Goal: Complete application form: Complete application form

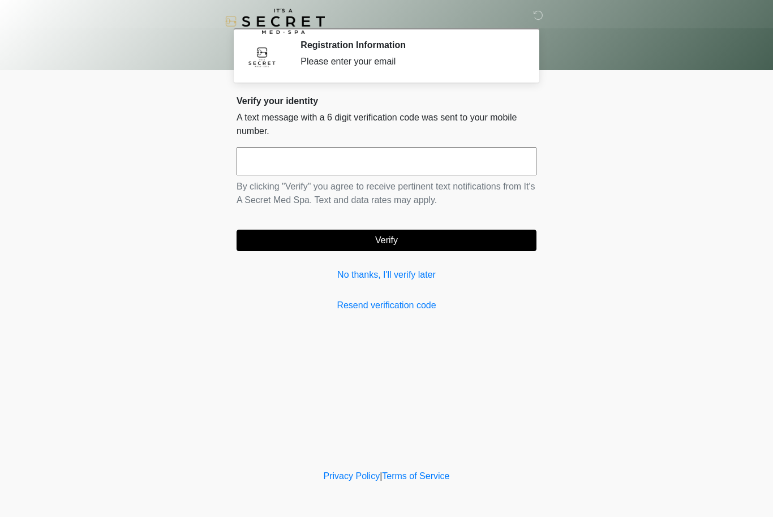
scroll to position [1, 0]
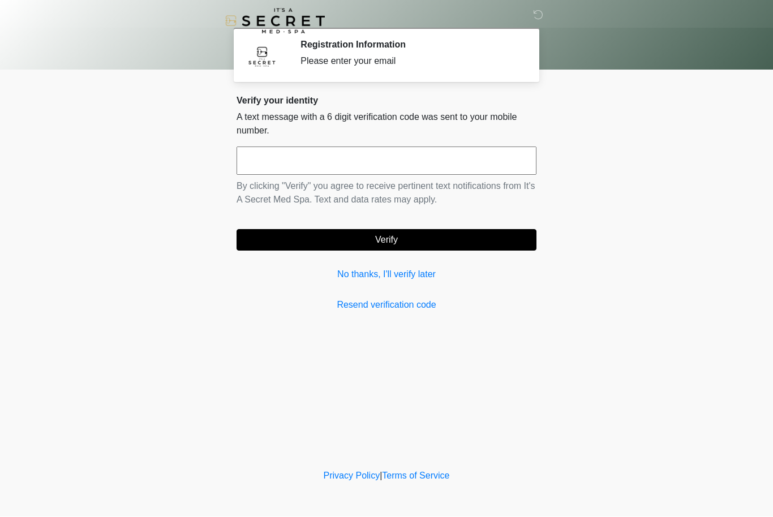
click at [442, 158] on input "text" at bounding box center [387, 161] width 300 height 28
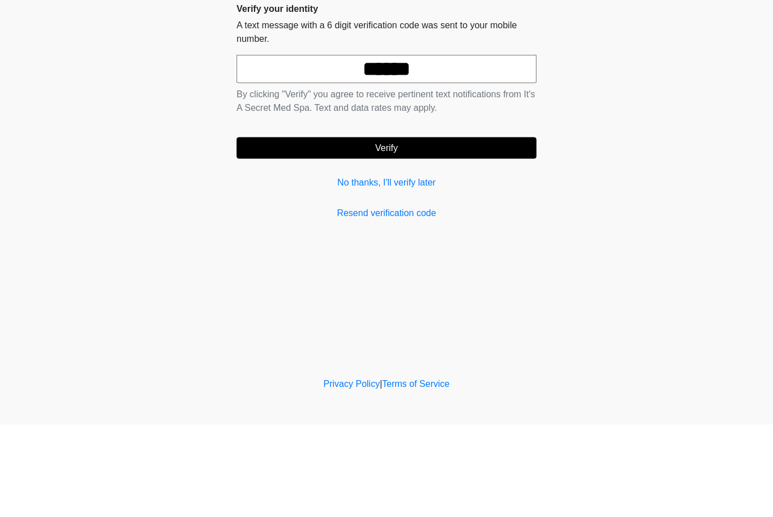
type input "******"
click at [416, 230] on button "Verify" at bounding box center [387, 241] width 300 height 22
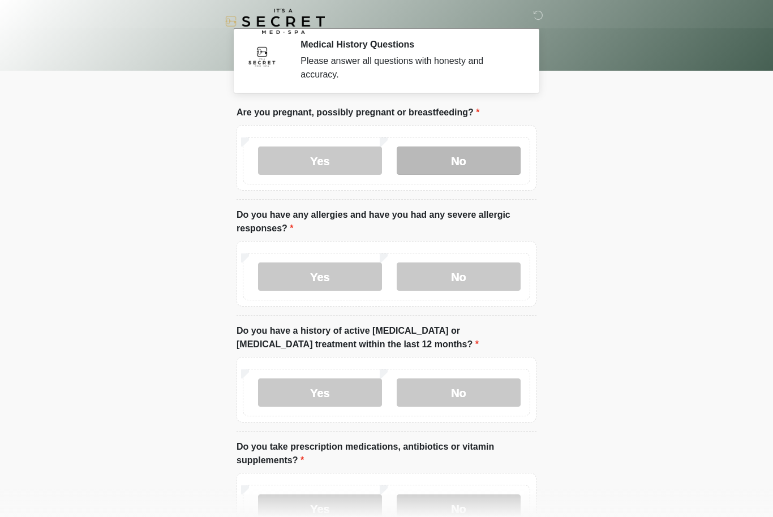
click at [464, 158] on label "No" at bounding box center [459, 161] width 124 height 28
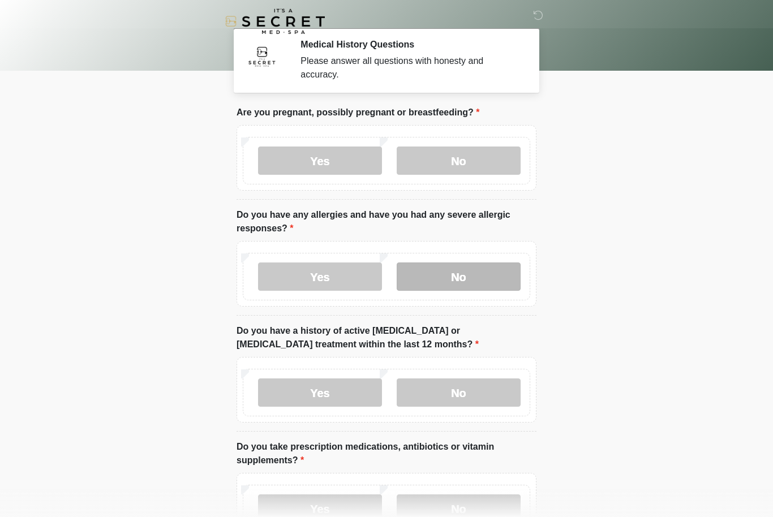
click at [474, 277] on label "No" at bounding box center [459, 277] width 124 height 28
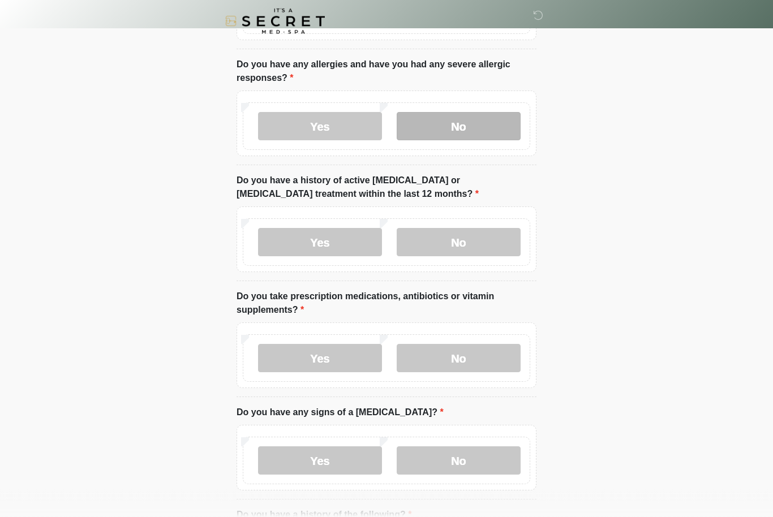
scroll to position [154, 0]
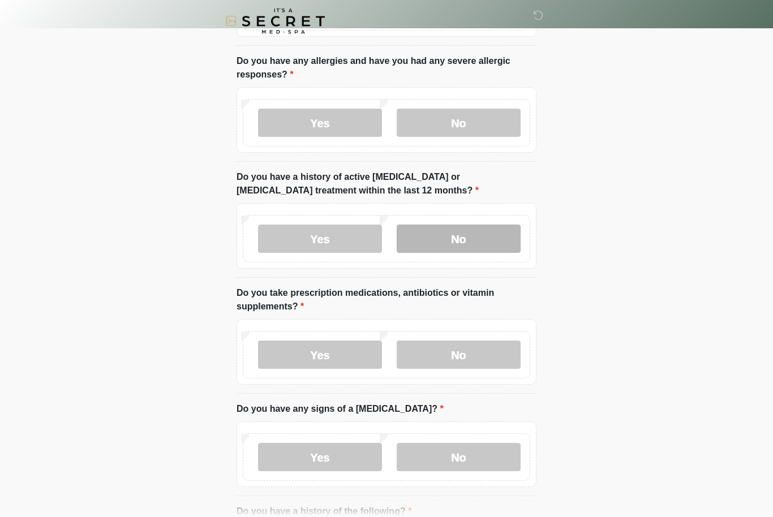
click at [495, 242] on label "No" at bounding box center [459, 239] width 124 height 28
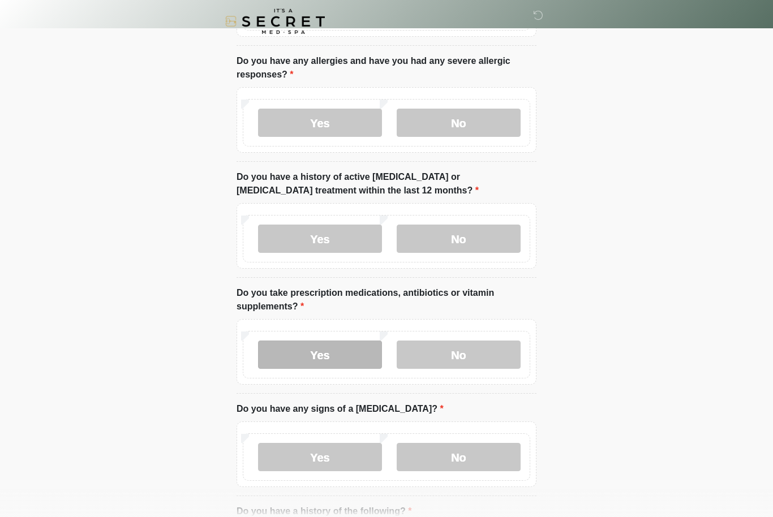
click at [341, 351] on label "Yes" at bounding box center [320, 355] width 124 height 28
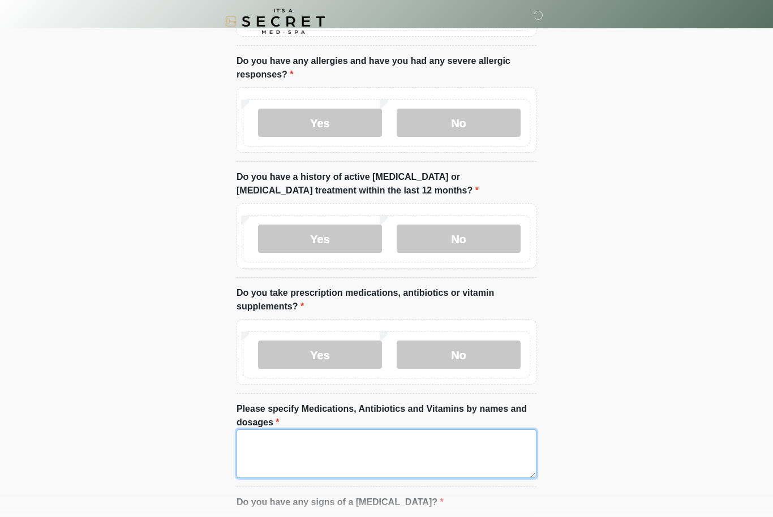
click at [463, 463] on textarea "Please specify Medications, Antibiotics and Vitamins by names and dosages" at bounding box center [387, 454] width 300 height 49
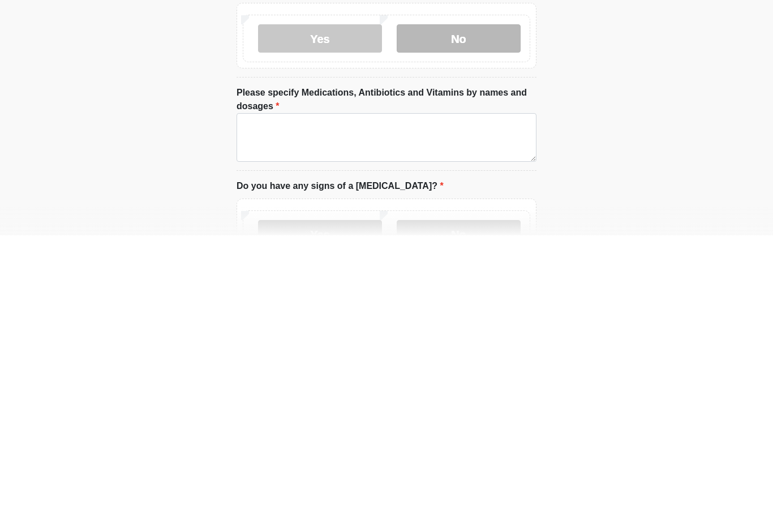
click at [483, 306] on label "No" at bounding box center [459, 320] width 124 height 28
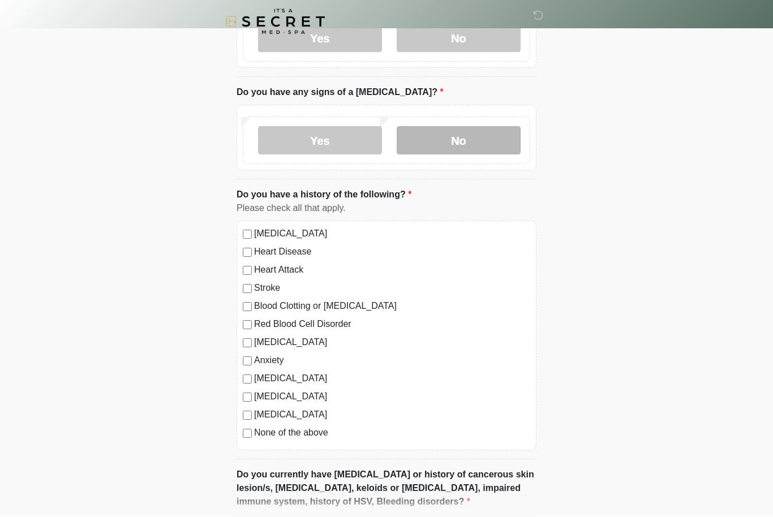
click at [466, 136] on label "No" at bounding box center [459, 140] width 124 height 28
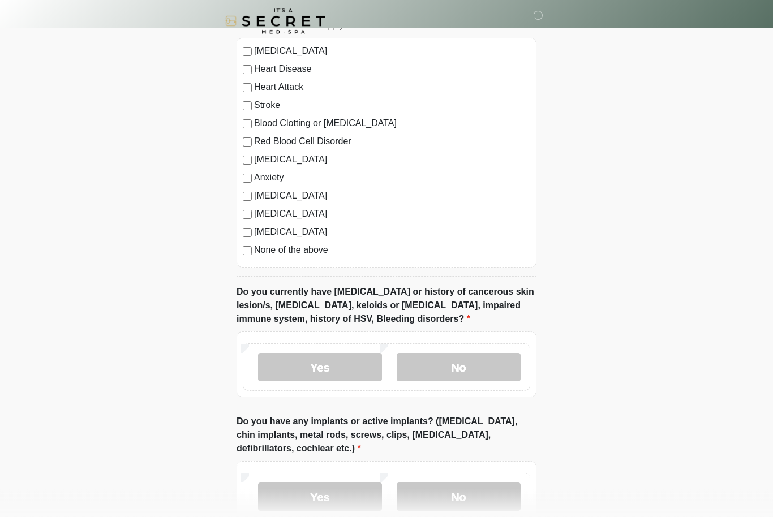
scroll to position [654, 0]
click at [302, 251] on label "None of the above" at bounding box center [392, 250] width 276 height 14
click at [471, 370] on label "No" at bounding box center [459, 367] width 124 height 28
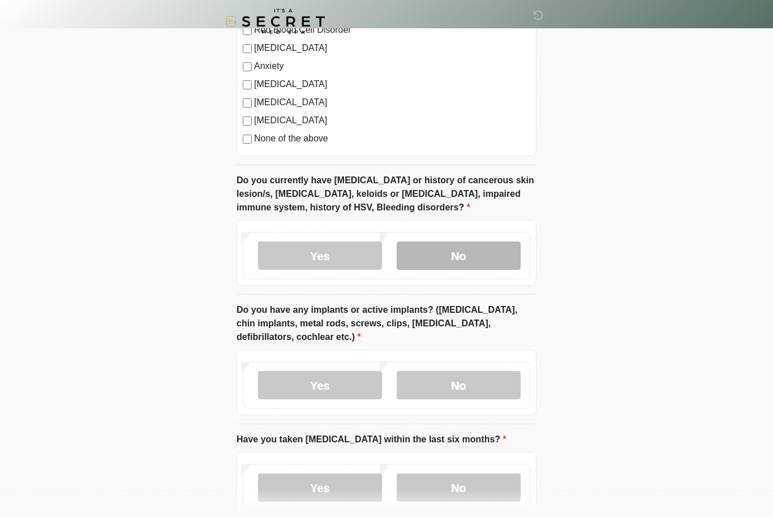
scroll to position [827, 0]
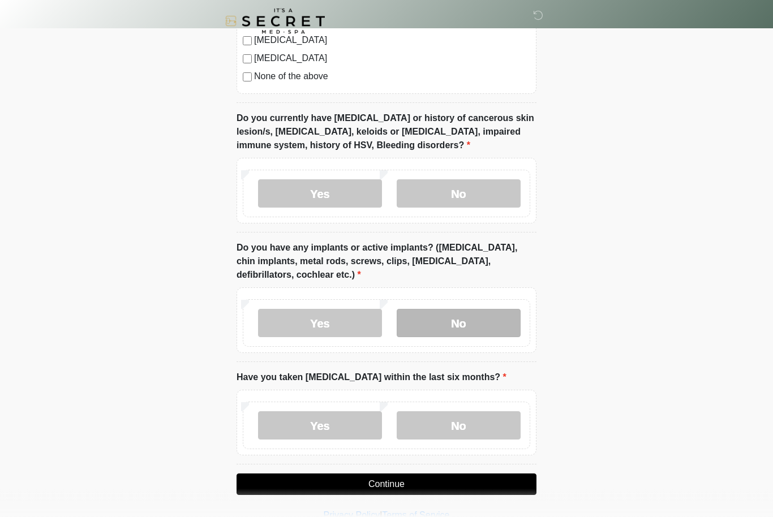
click at [468, 319] on label "No" at bounding box center [459, 324] width 124 height 28
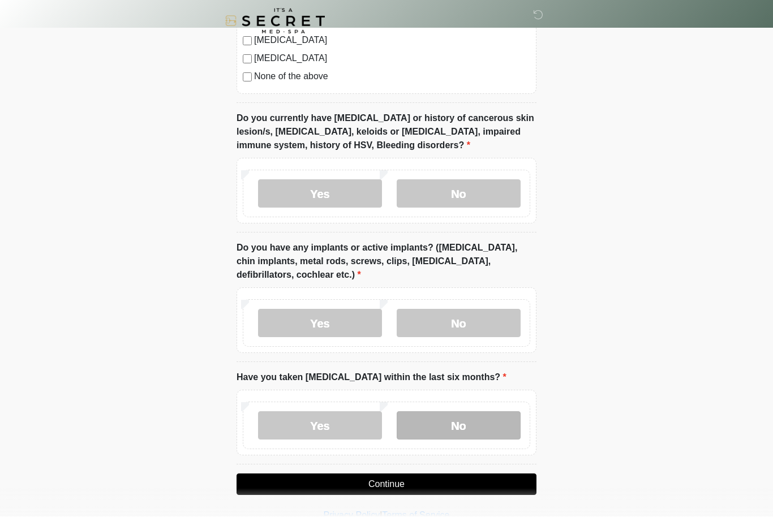
click at [461, 422] on label "No" at bounding box center [459, 426] width 124 height 28
click at [406, 482] on button "Continue" at bounding box center [387, 485] width 300 height 22
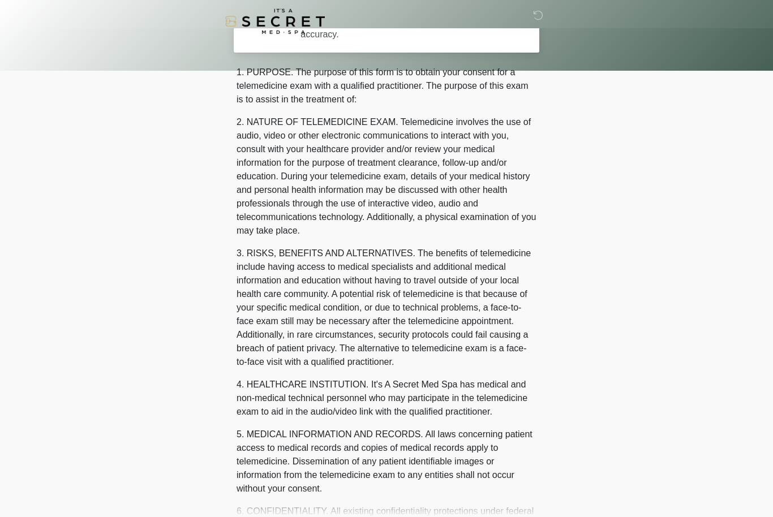
scroll to position [0, 0]
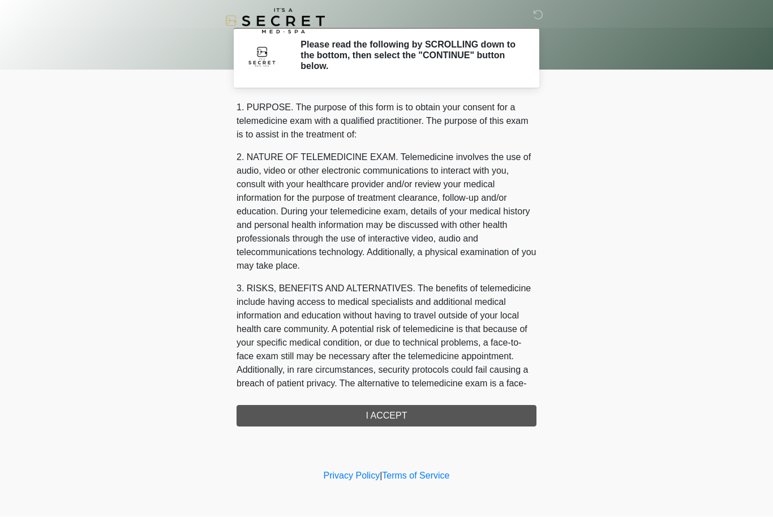
click at [395, 420] on div "1. PURPOSE. The purpose of this form is to obtain your consent for a telemedici…" at bounding box center [387, 264] width 300 height 326
click at [435, 411] on div "1. PURPOSE. The purpose of this form is to obtain your consent for a telemedici…" at bounding box center [387, 264] width 300 height 326
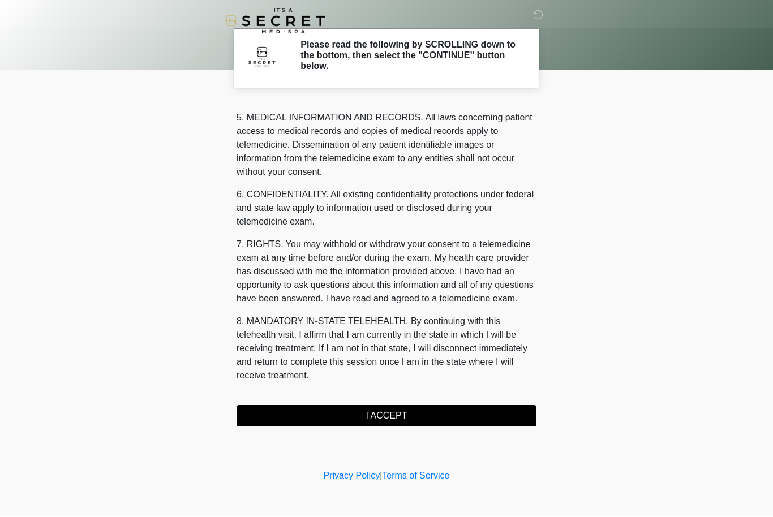
scroll to position [393, 0]
click at [384, 418] on button "I ACCEPT" at bounding box center [387, 417] width 300 height 22
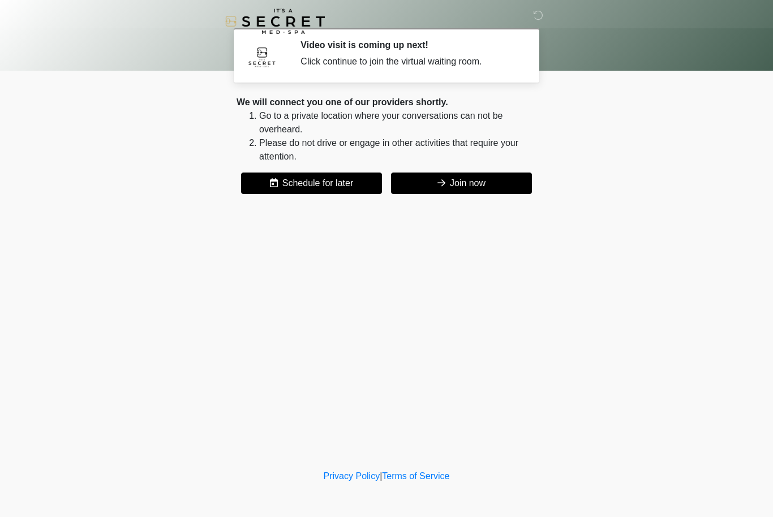
click at [465, 179] on button "Join now" at bounding box center [461, 184] width 141 height 22
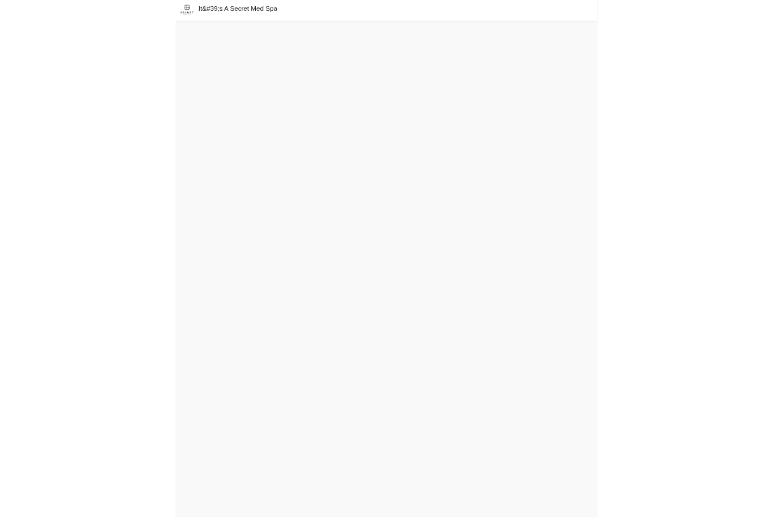
scroll to position [3, 0]
